Goal: Check status: Check status

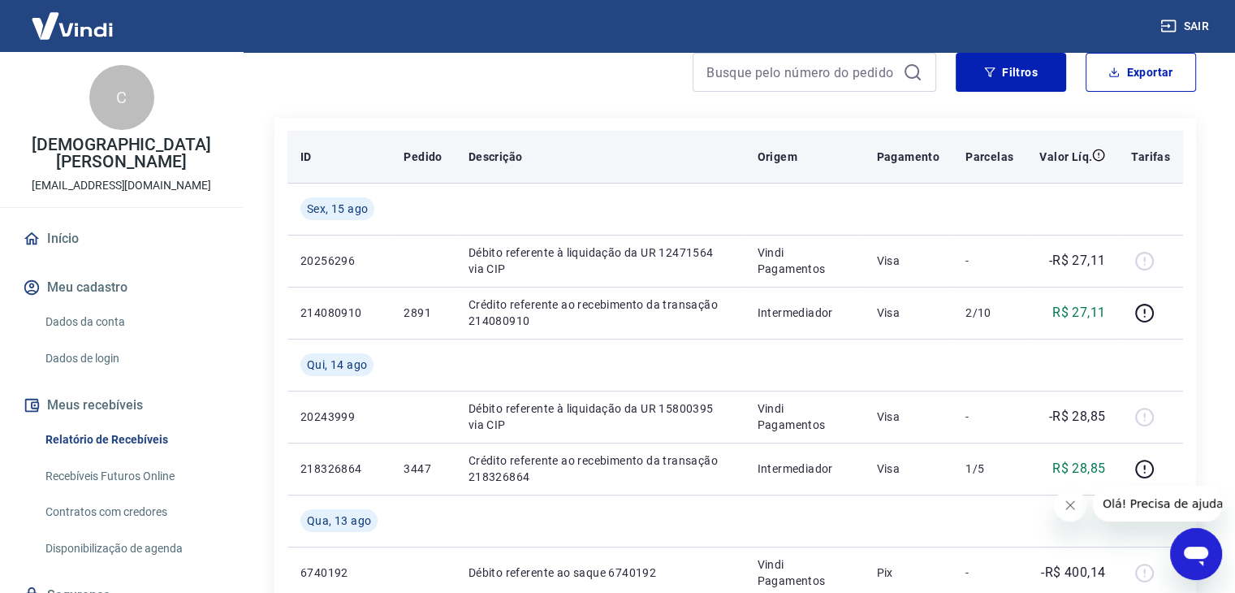
scroll to position [162, 0]
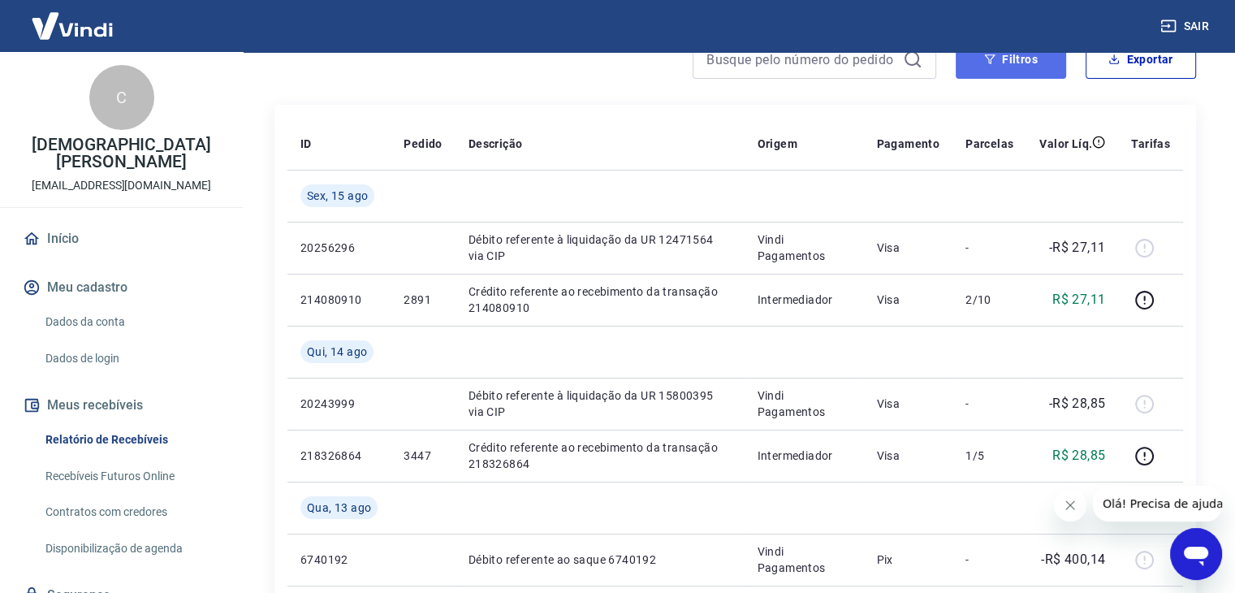
click at [1027, 73] on button "Filtros" at bounding box center [1011, 59] width 110 height 39
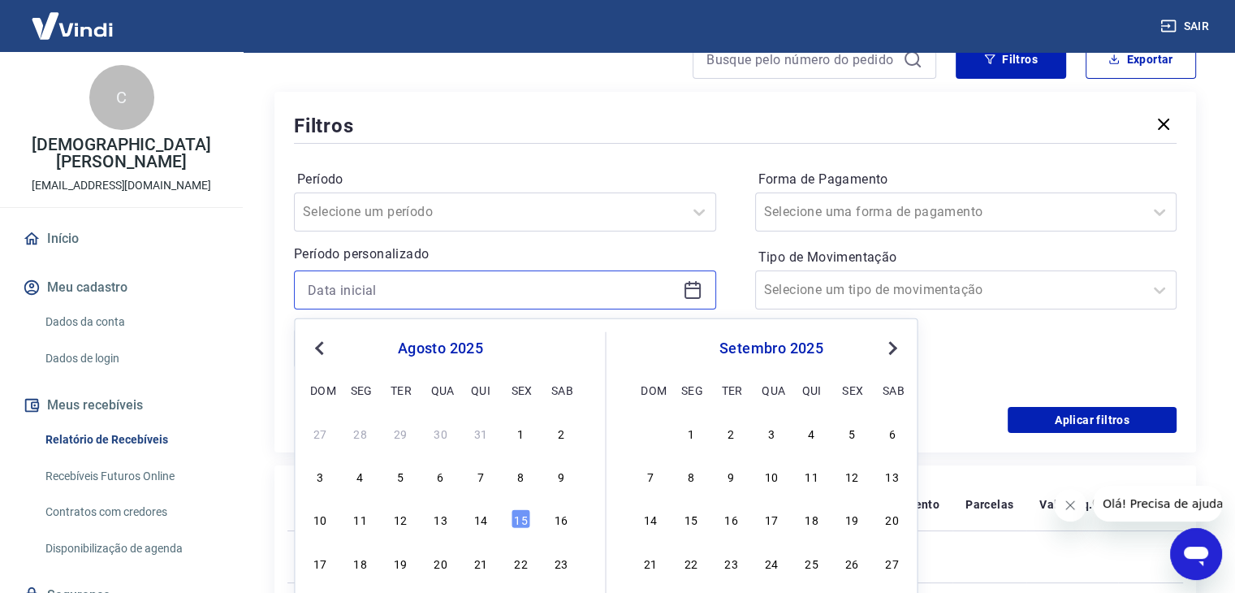
click at [425, 281] on input at bounding box center [492, 290] width 369 height 24
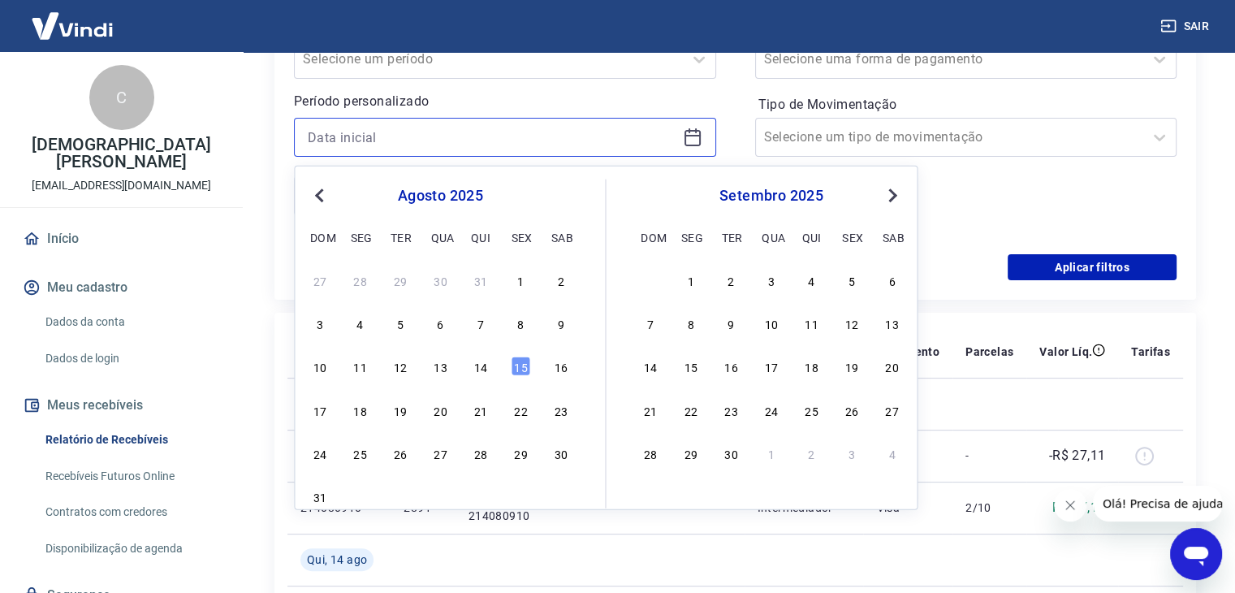
scroll to position [325, 0]
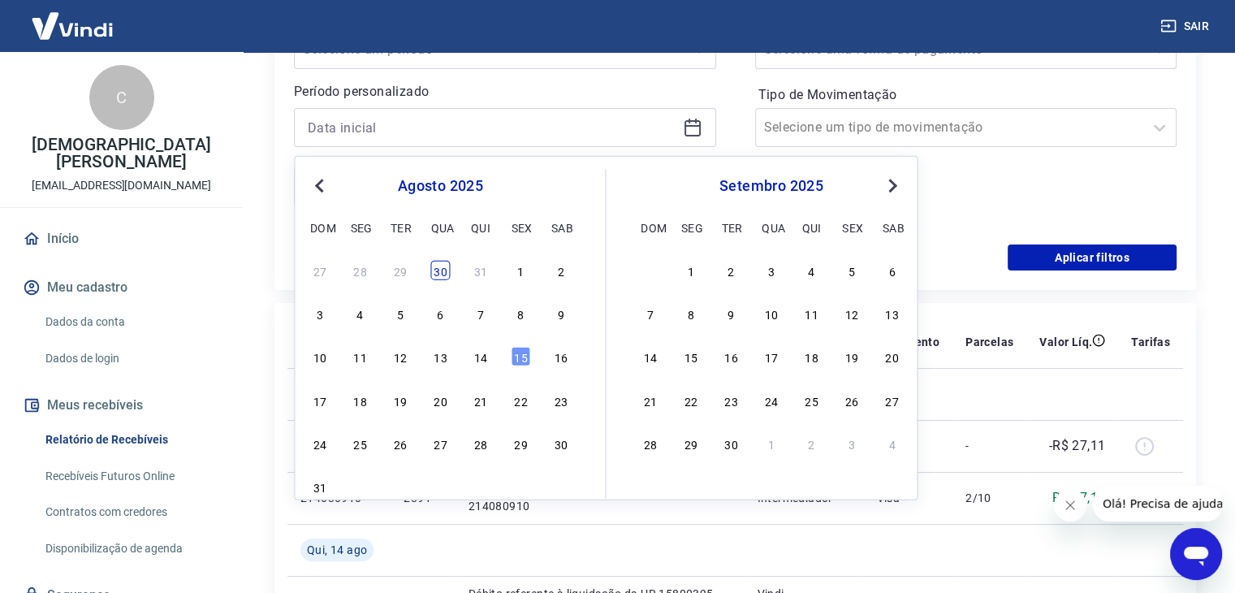
click at [442, 269] on div "30" at bounding box center [439, 270] width 19 height 19
type input "[DATE]"
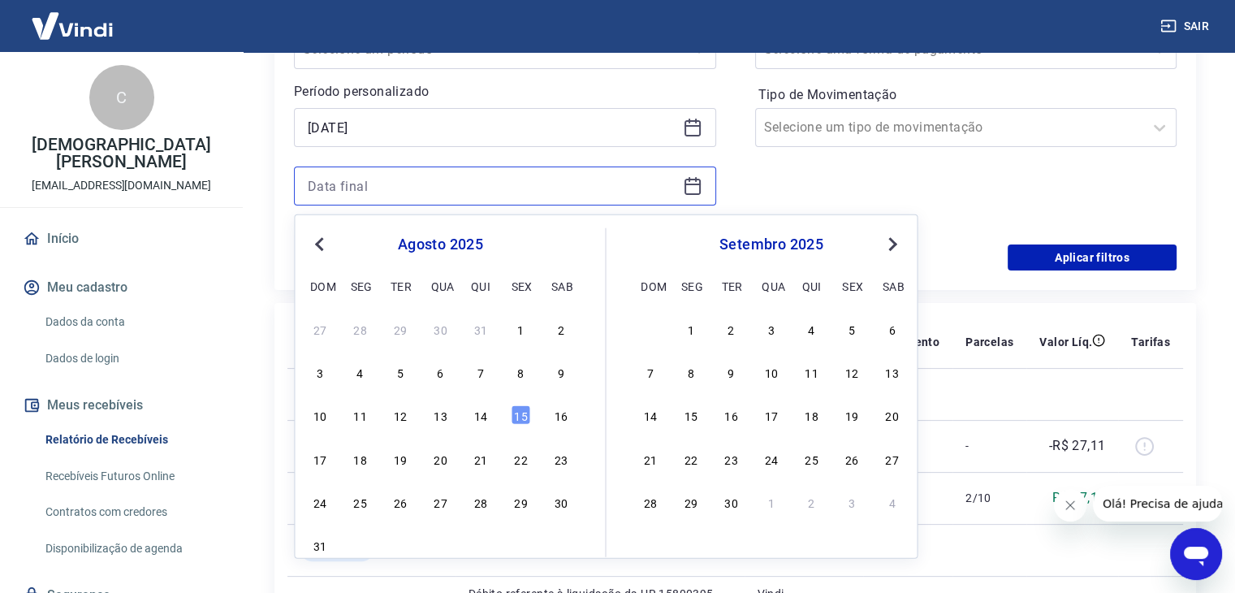
click at [380, 182] on input at bounding box center [492, 186] width 369 height 24
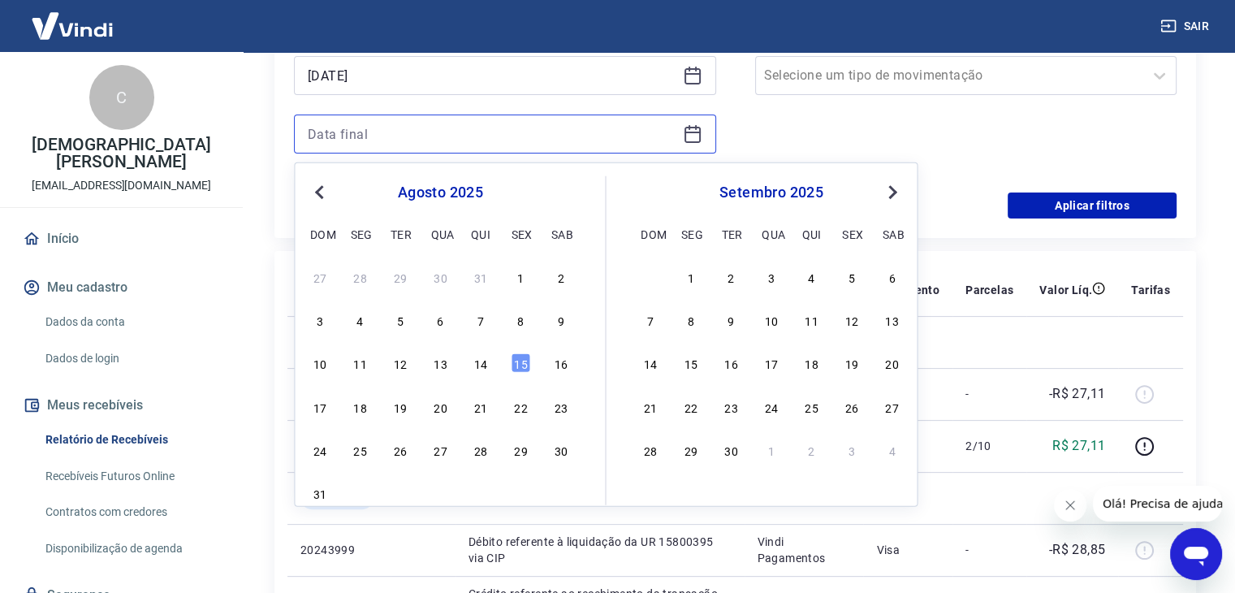
scroll to position [406, 0]
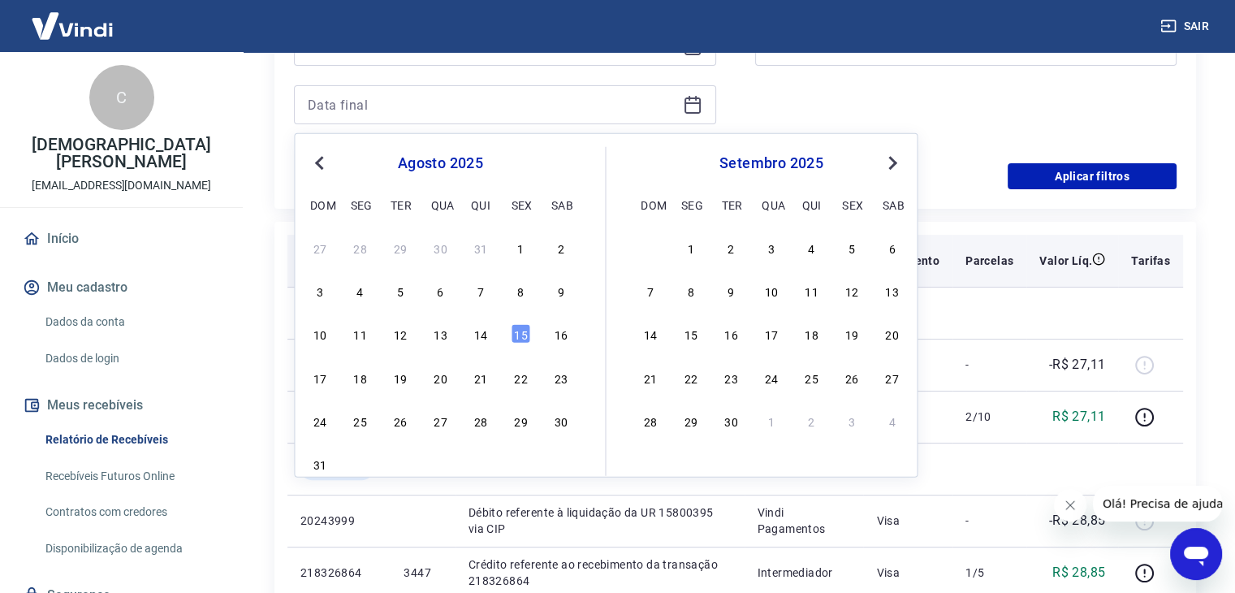
drag, startPoint x: 401, startPoint y: 334, endPoint x: 808, endPoint y: 277, distance: 410.8
click at [402, 336] on div "12" at bounding box center [400, 333] width 19 height 19
type input "[DATE]"
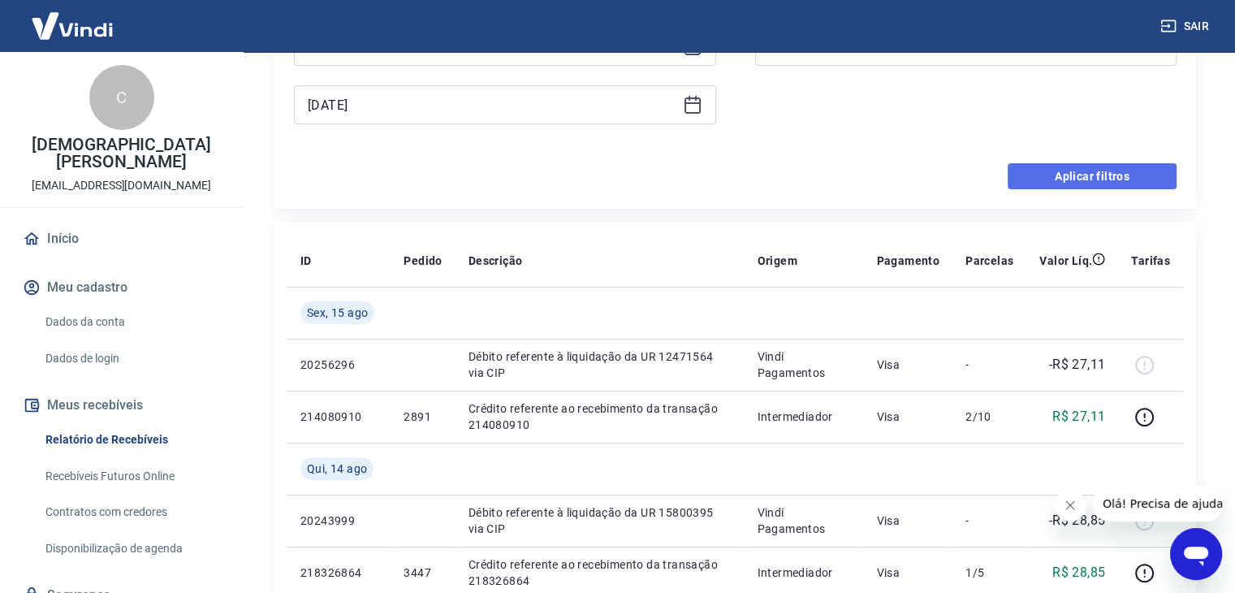
click at [1055, 180] on button "Aplicar filtros" at bounding box center [1092, 176] width 169 height 26
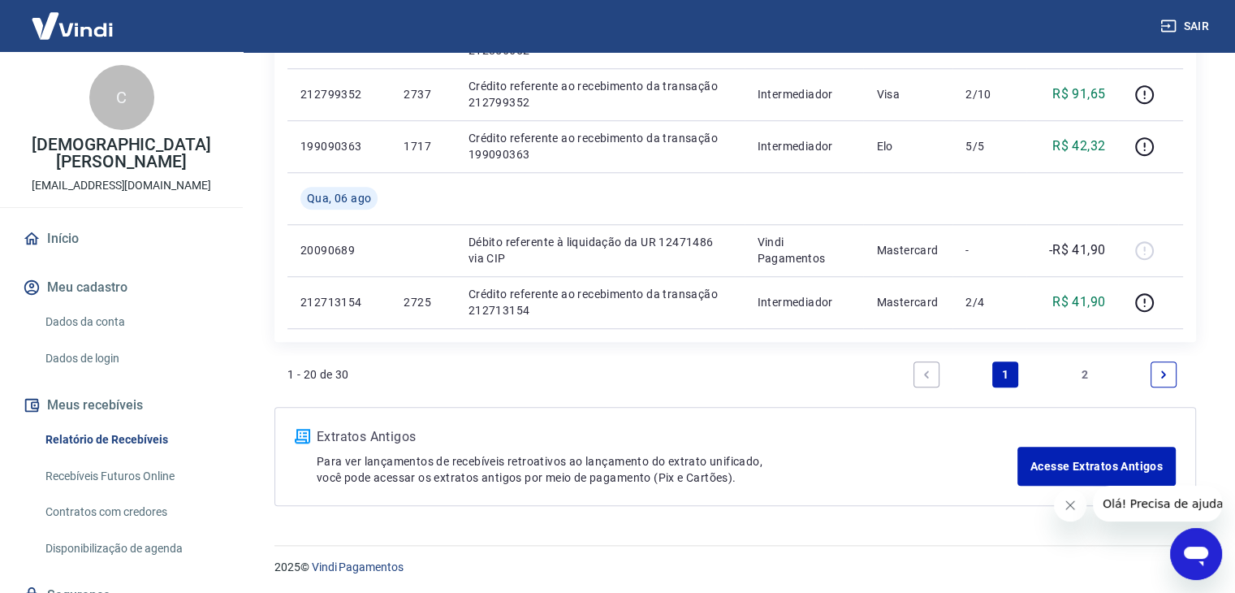
scroll to position [1357, 0]
click at [1091, 364] on link "2" at bounding box center [1085, 373] width 26 height 26
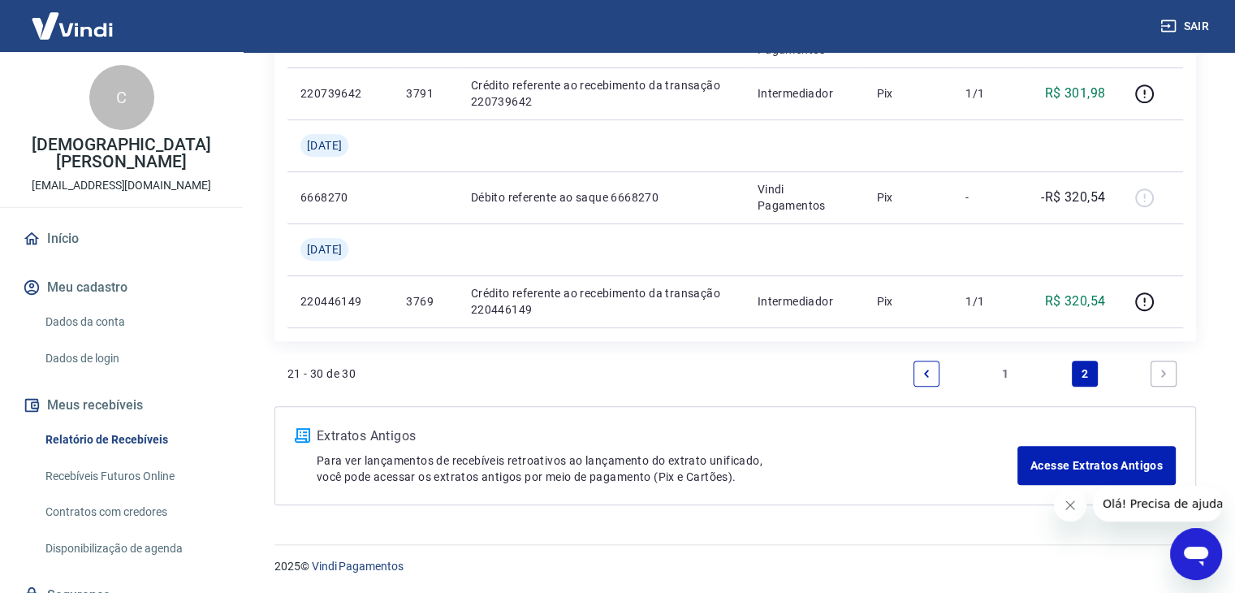
scroll to position [837, 0]
click at [1002, 371] on link "1" at bounding box center [1005, 373] width 26 height 26
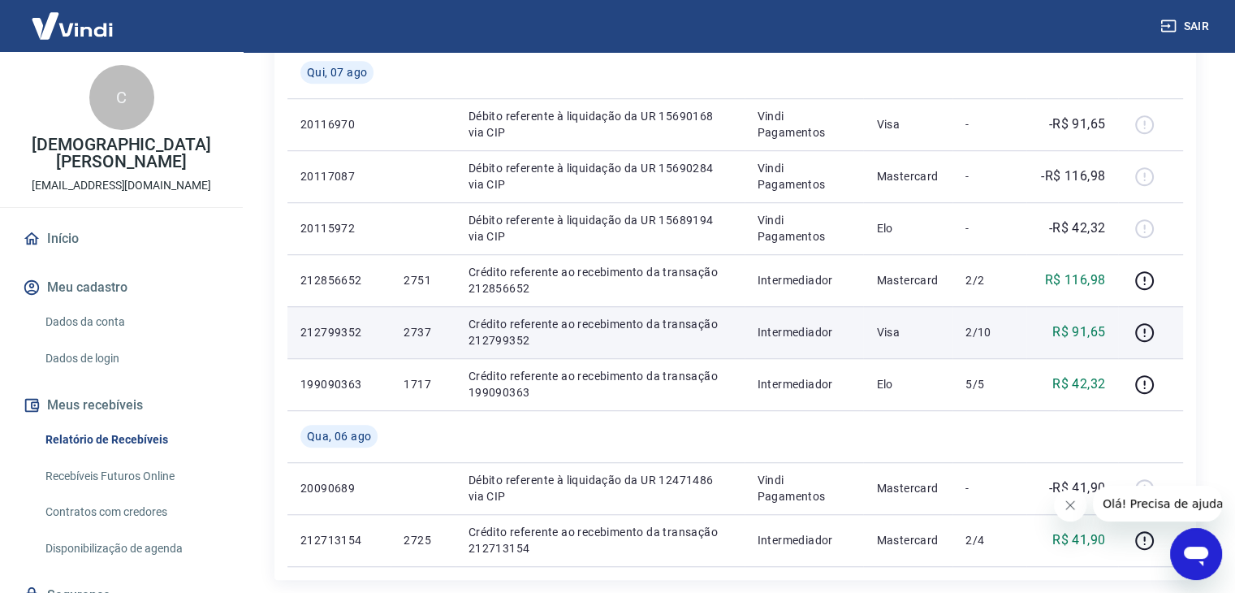
scroll to position [1113, 0]
